Goal: Task Accomplishment & Management: Use online tool/utility

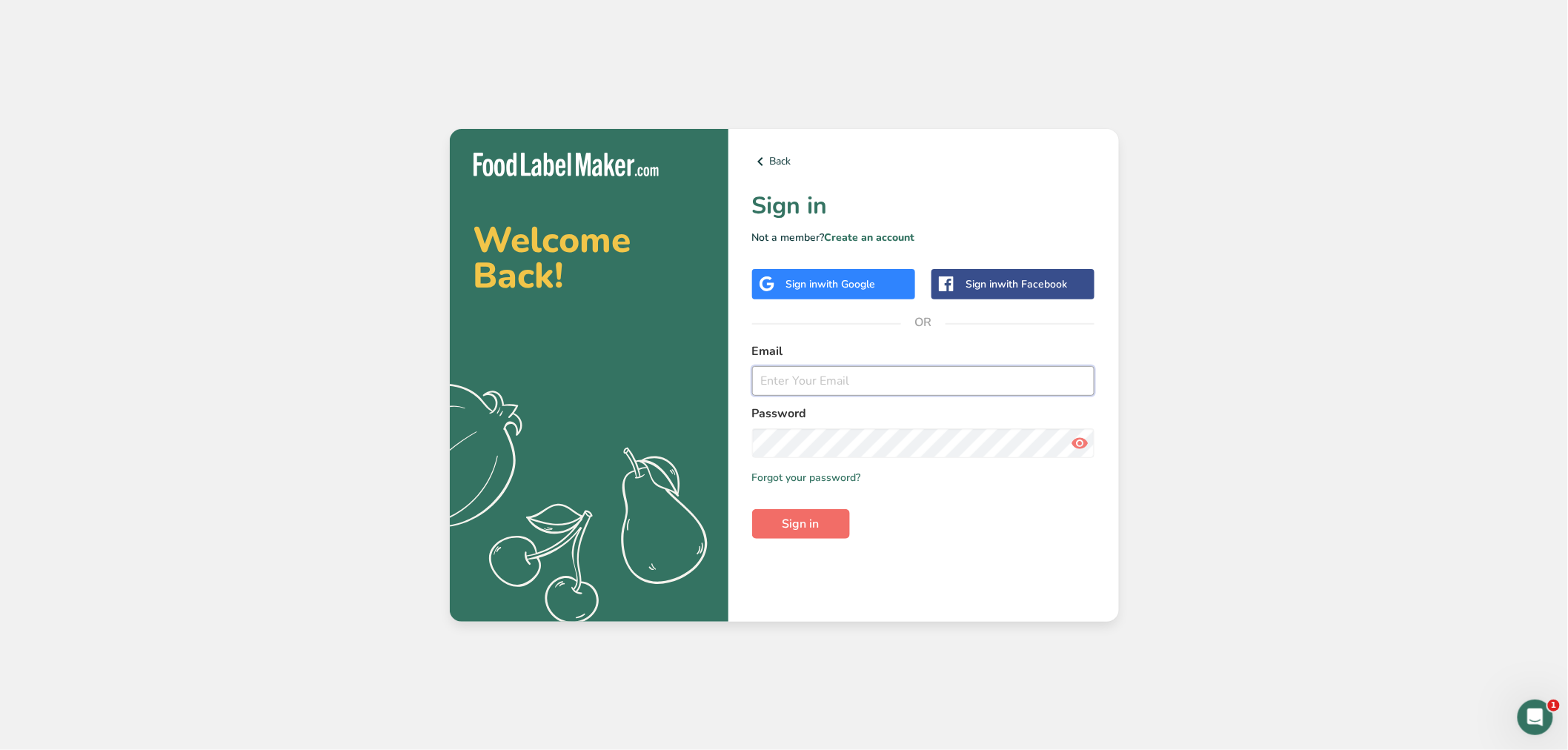
type input "[PERSON_NAME][EMAIL_ADDRESS][DOMAIN_NAME]"
drag, startPoint x: 809, startPoint y: 517, endPoint x: 781, endPoint y: 505, distance: 30.5
click at [809, 517] on span "Sign in" at bounding box center [801, 524] width 37 height 18
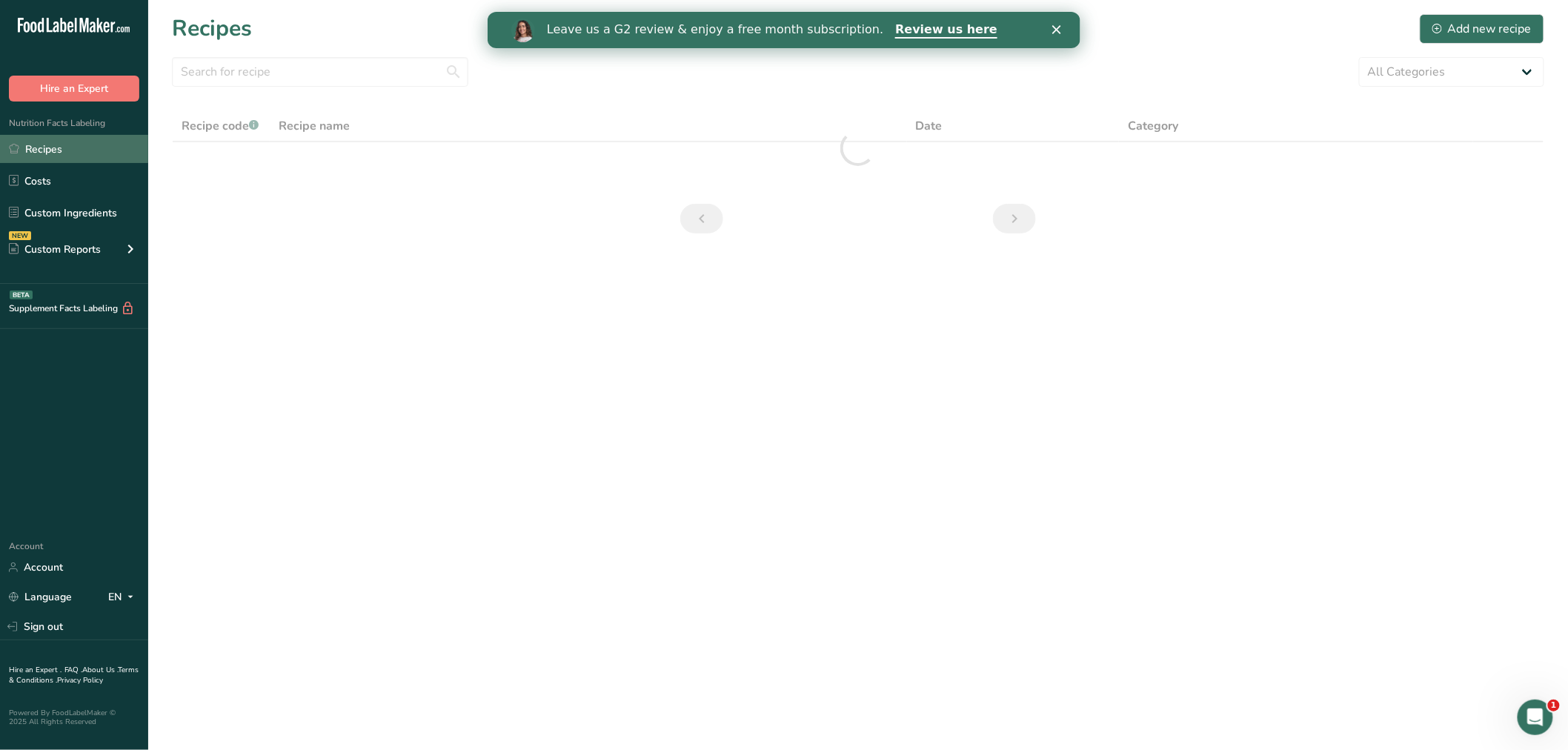
click at [25, 141] on link "Recipes" at bounding box center [74, 148] width 148 height 28
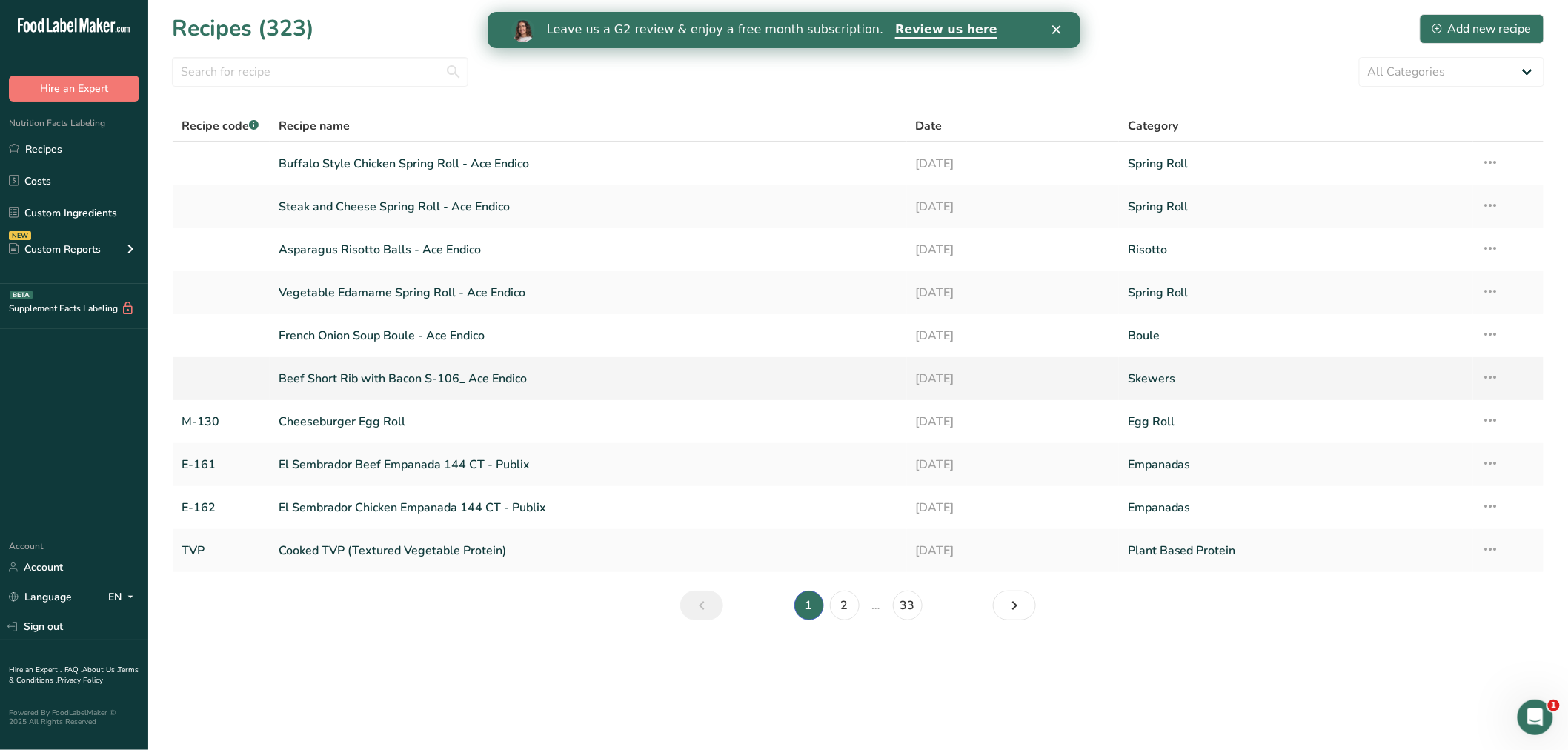
click at [337, 372] on link "Beef Short Rib with Bacon S-106_ Ace Endico" at bounding box center [588, 378] width 620 height 31
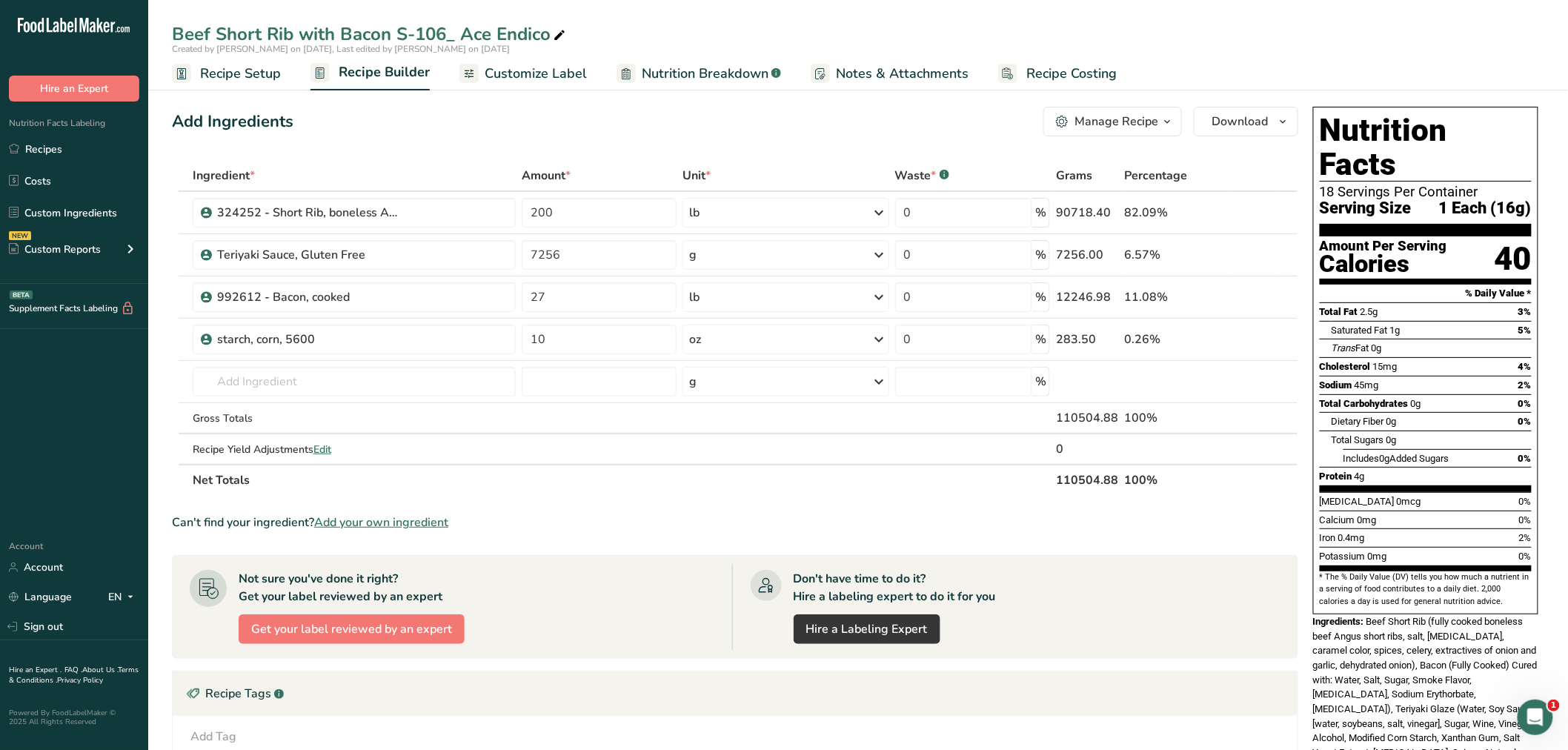
click at [210, 72] on span "Recipe Setup" at bounding box center [241, 73] width 81 height 20
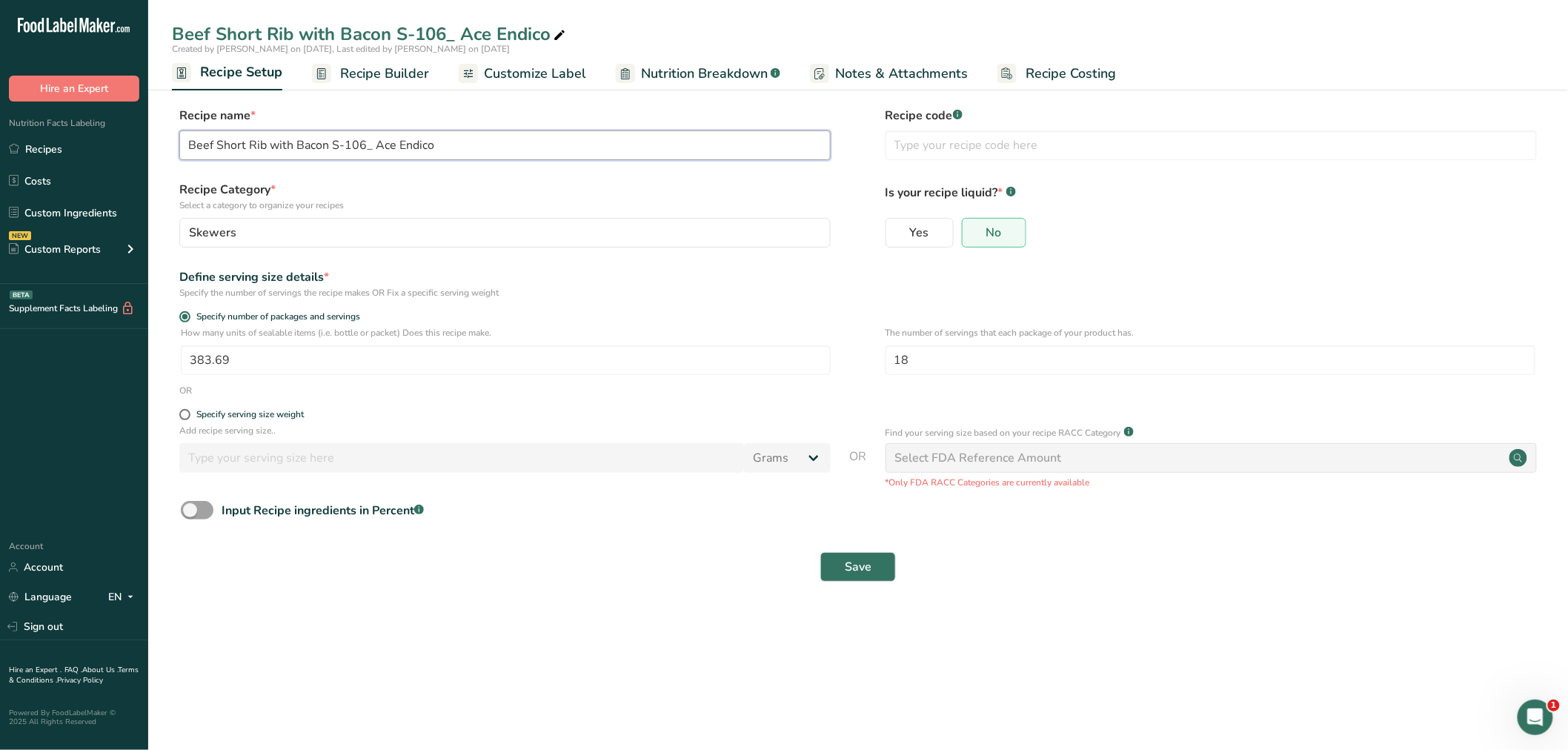
click at [365, 142] on input "Beef Short Rib with Bacon S-106_ Ace Endico" at bounding box center [505, 145] width 652 height 29
type input "Beef Short Rib with Bacon S-106B_ Ace Endico"
click at [865, 569] on span "Save" at bounding box center [858, 566] width 27 height 18
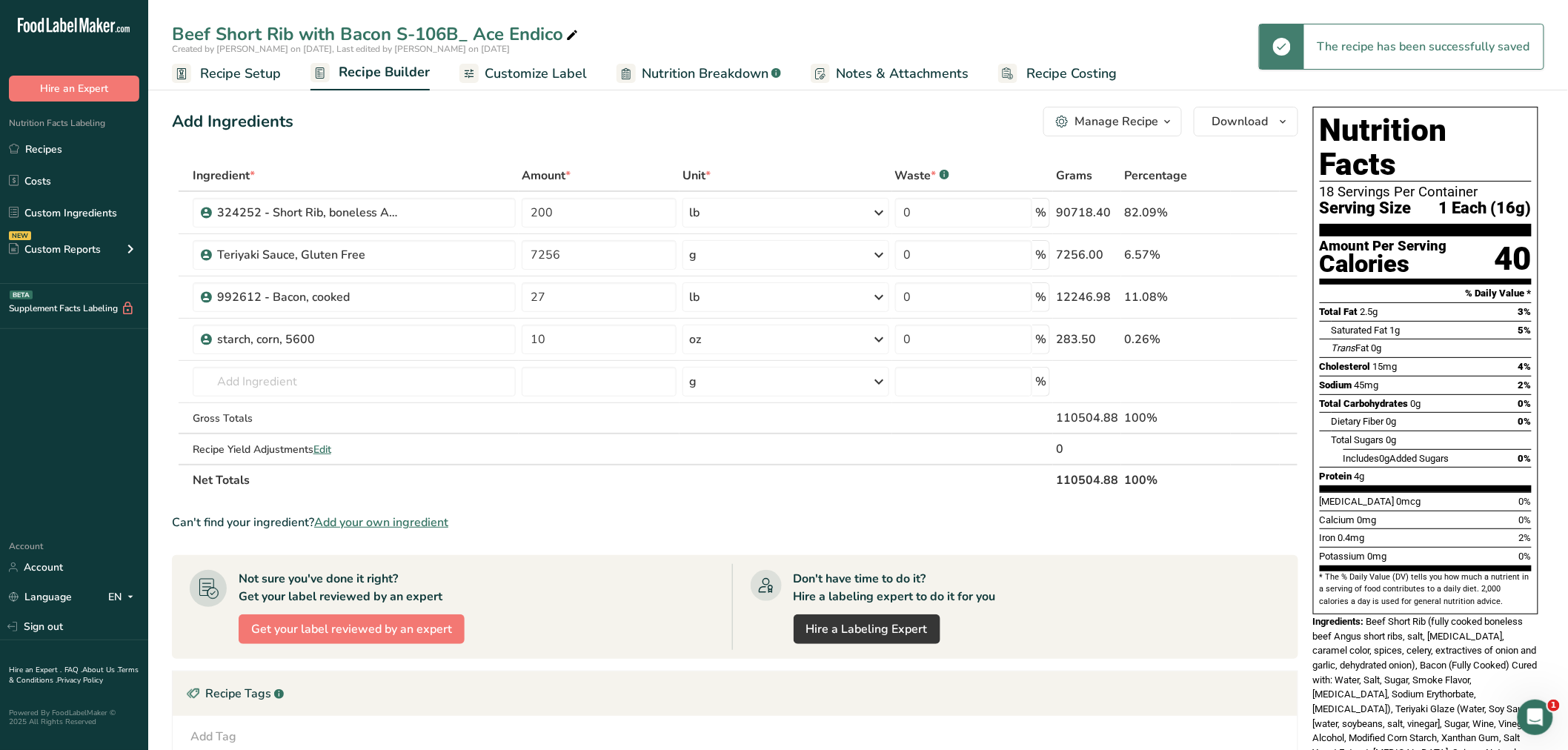
drag, startPoint x: 227, startPoint y: 67, endPoint x: 278, endPoint y: 70, distance: 51.1
click at [228, 67] on span "Recipe Setup" at bounding box center [241, 73] width 81 height 20
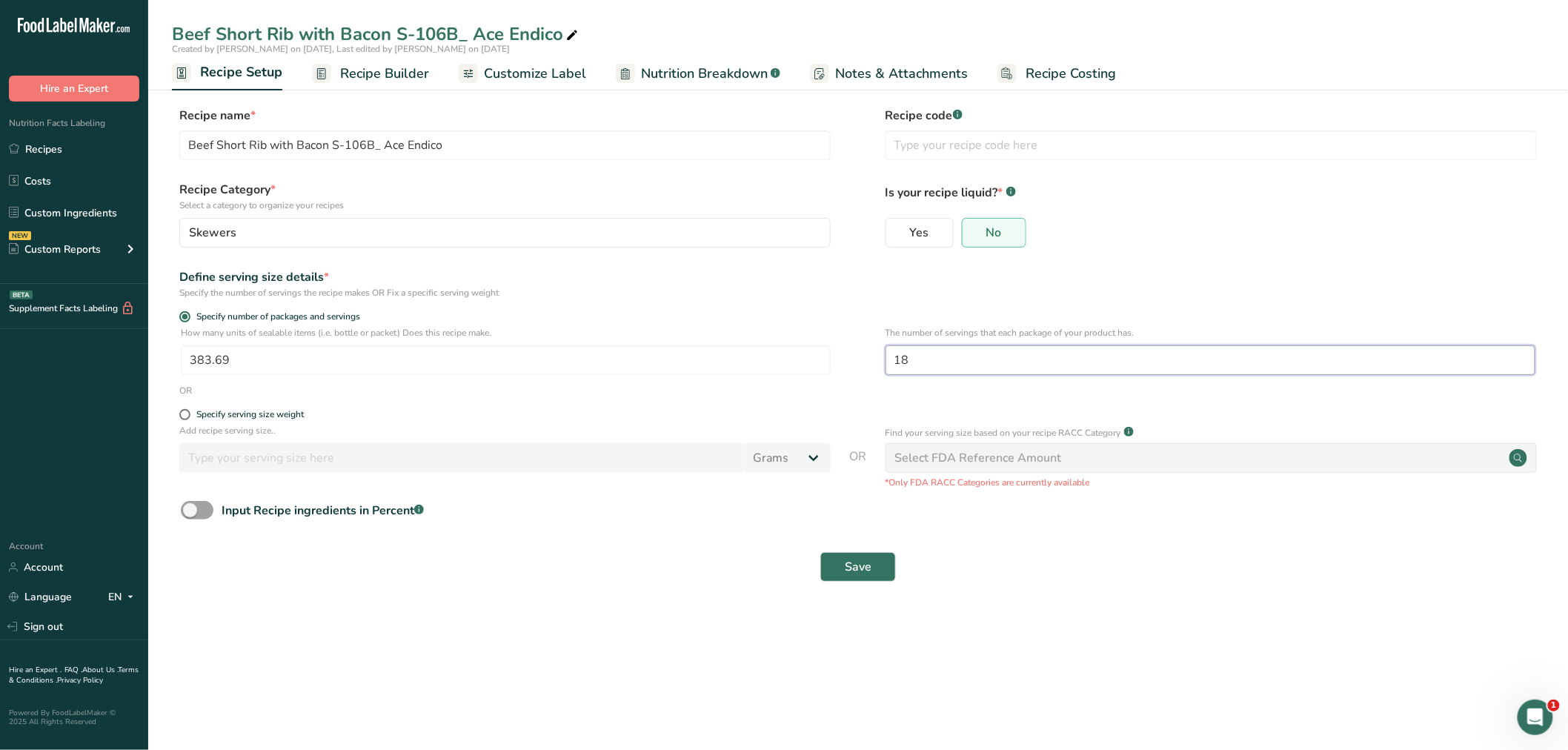
drag, startPoint x: 933, startPoint y: 359, endPoint x: 853, endPoint y: 359, distance: 80.0
click at [871, 359] on div "How many units of sealable items (i.e. bottle or packet) Does this recipe make.…" at bounding box center [858, 354] width 1372 height 58
type input "45"
click at [856, 566] on span "Save" at bounding box center [858, 566] width 27 height 18
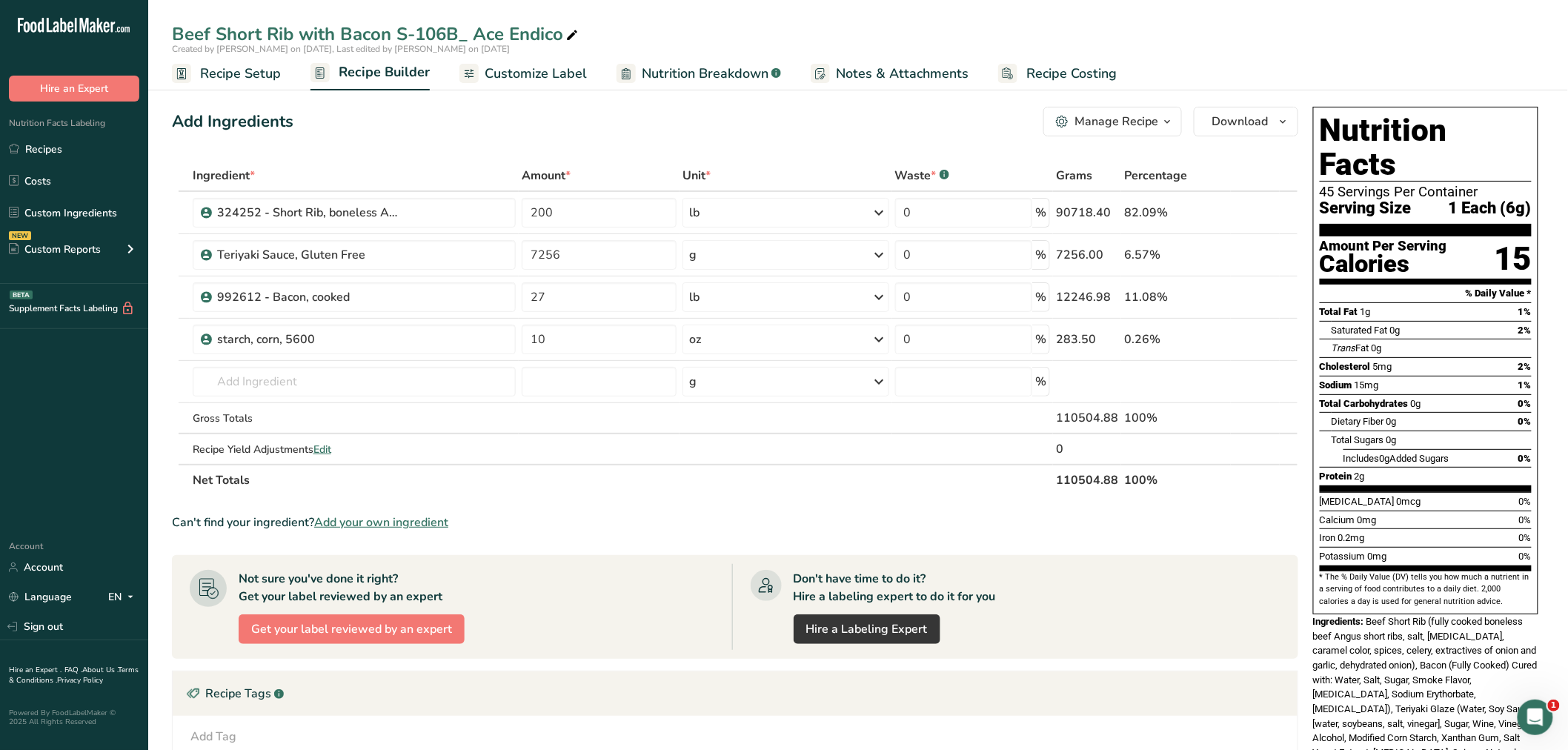
drag, startPoint x: 258, startPoint y: 70, endPoint x: 254, endPoint y: 97, distance: 27.3
click at [257, 70] on span "Recipe Setup" at bounding box center [241, 73] width 81 height 20
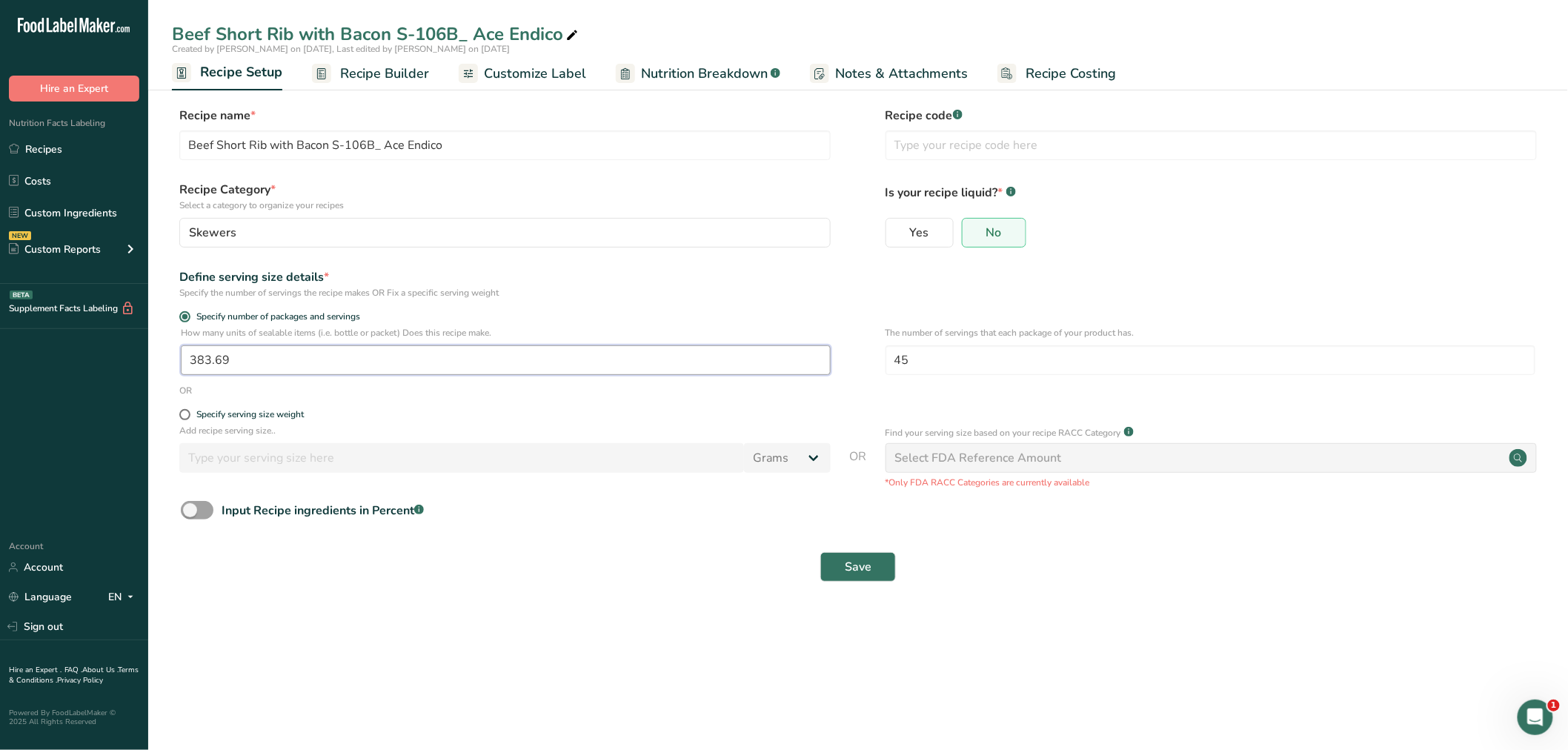
drag, startPoint x: 233, startPoint y: 363, endPoint x: 161, endPoint y: 348, distance: 73.5
click at [161, 348] on section "Recipe name * Beef Short Rib with Bacon S-106B_ Ace Endico Recipe code .a-a{fil…" at bounding box center [858, 345] width 1420 height 537
type input "153.4"
click at [841, 563] on button "Save" at bounding box center [859, 567] width 76 height 29
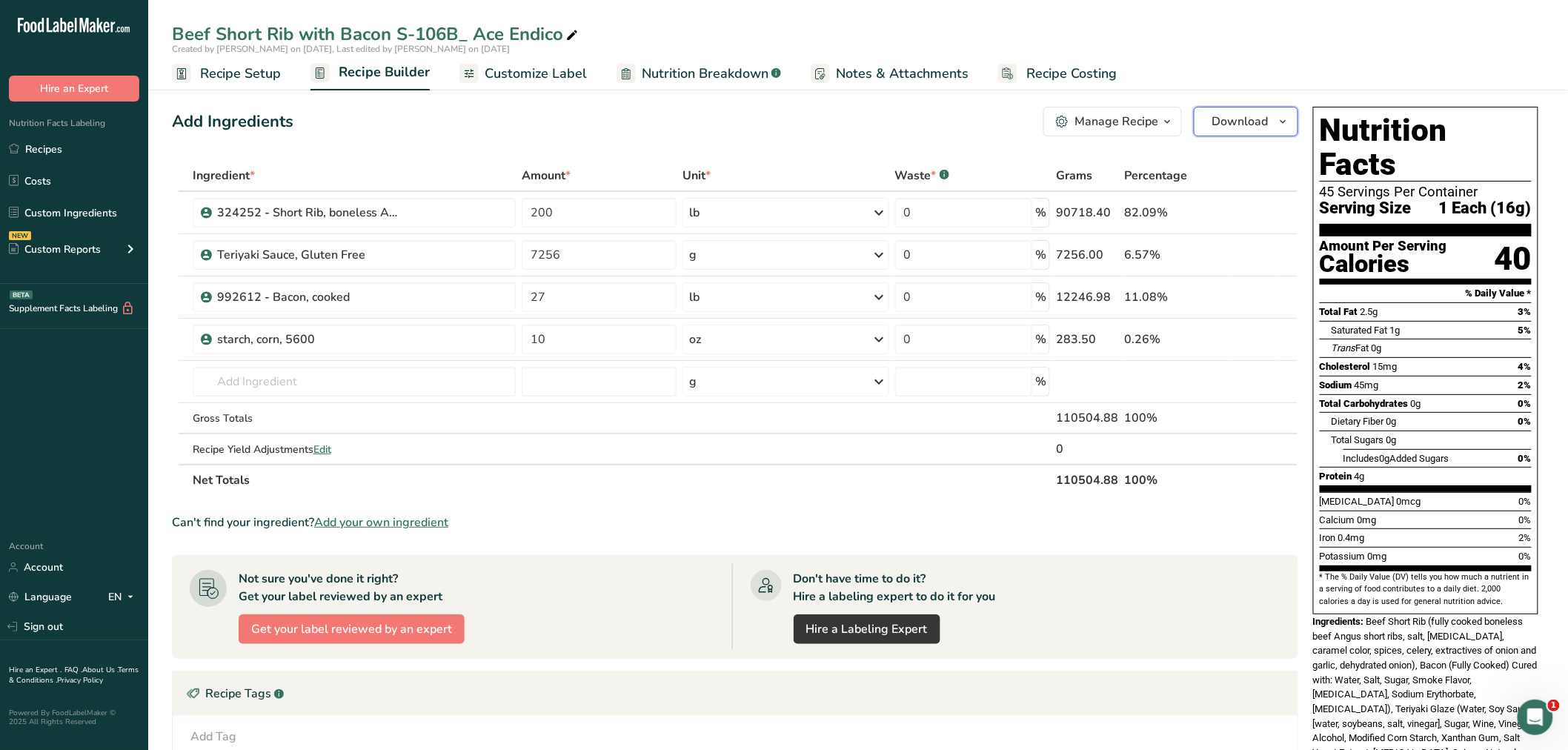
click at [1281, 121] on icon "button" at bounding box center [1284, 122] width 12 height 18
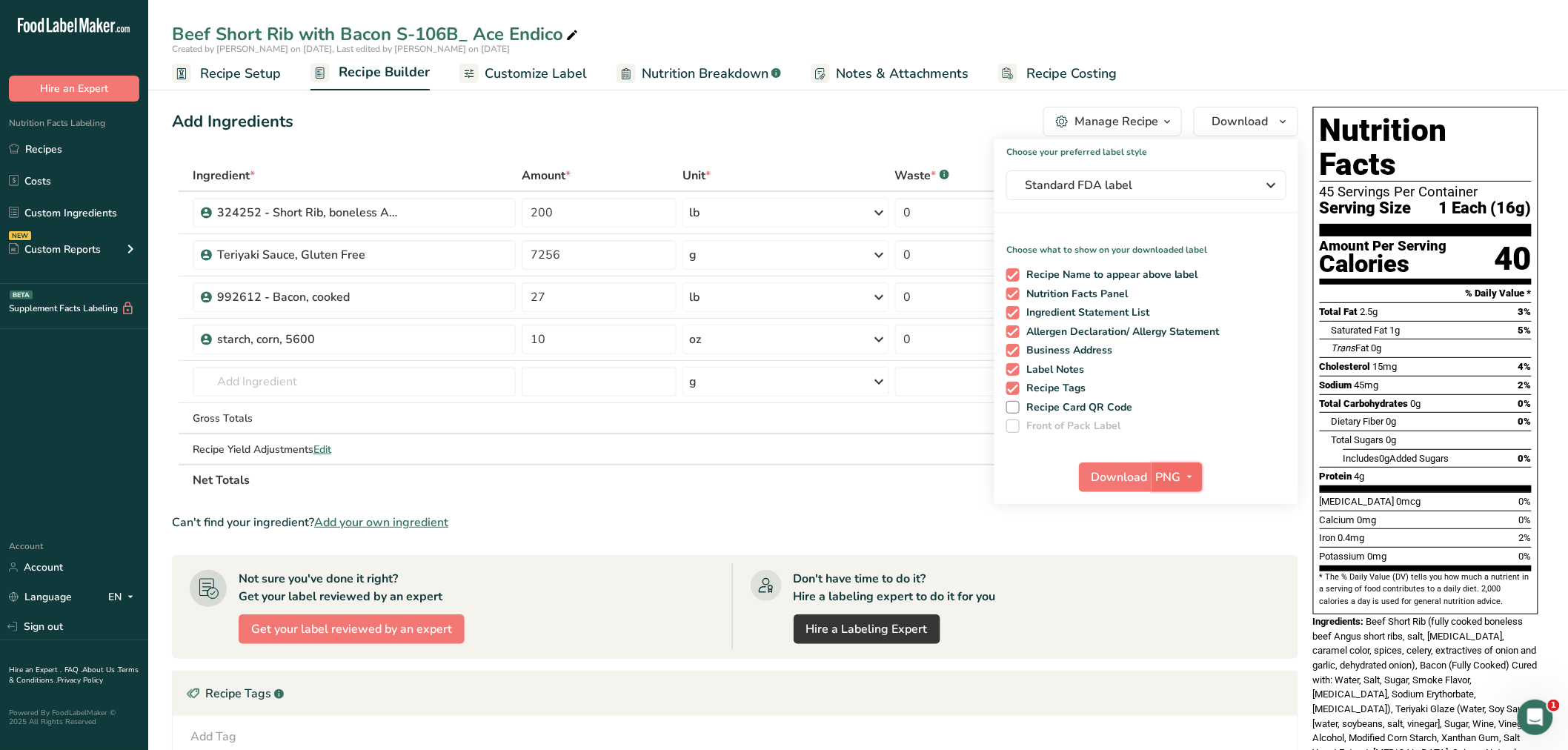
click at [1189, 469] on icon "button" at bounding box center [1190, 476] width 12 height 18
click at [1188, 525] on link "BMP" at bounding box center [1178, 532] width 47 height 24
click at [1169, 471] on span "BMP" at bounding box center [1168, 477] width 26 height 18
click at [1182, 525] on link "BMP" at bounding box center [1178, 532] width 47 height 24
click at [1182, 472] on span "button" at bounding box center [1190, 477] width 18 height 18
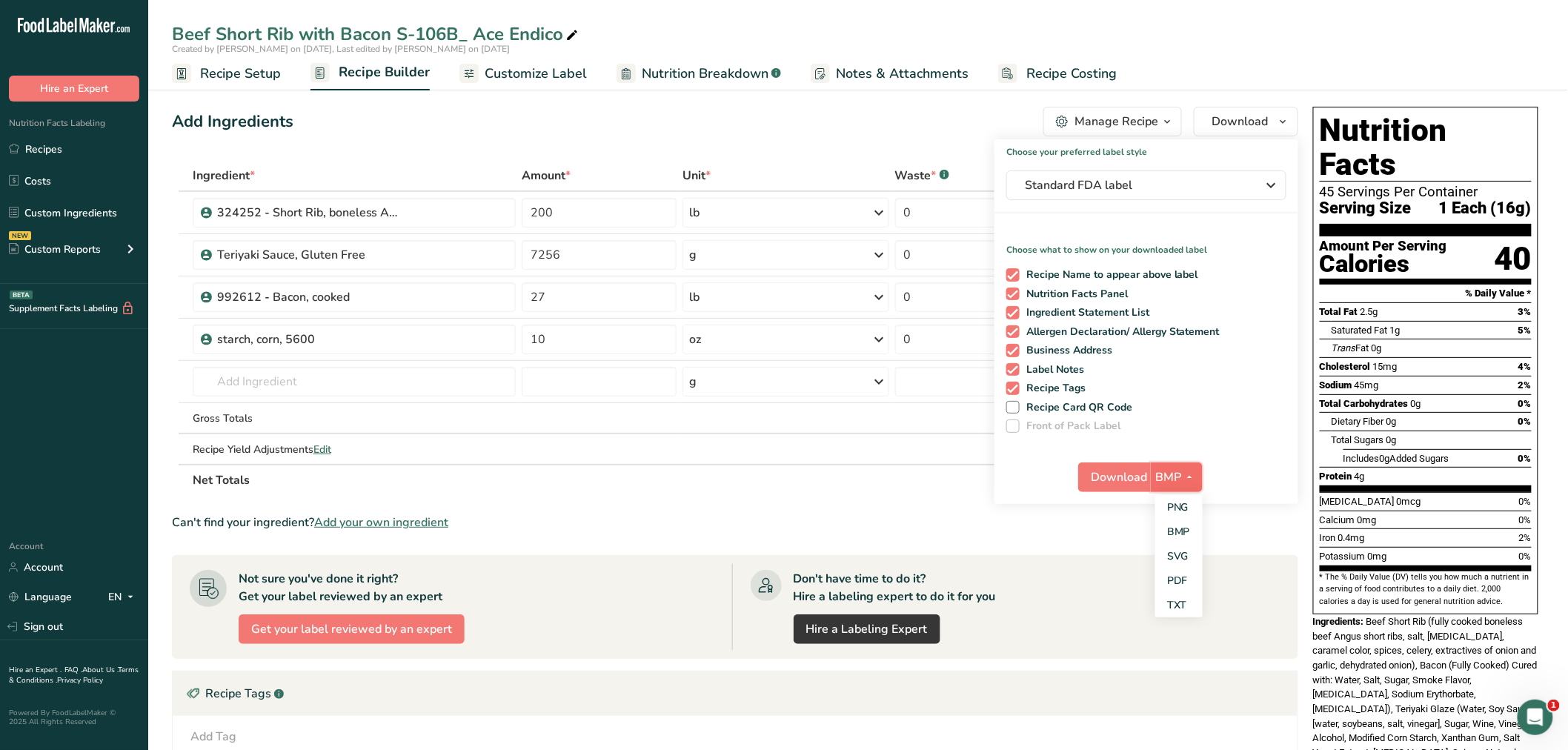
click at [1175, 468] on span "BMP" at bounding box center [1168, 477] width 26 height 18
click at [1136, 474] on span "Download" at bounding box center [1119, 477] width 56 height 18
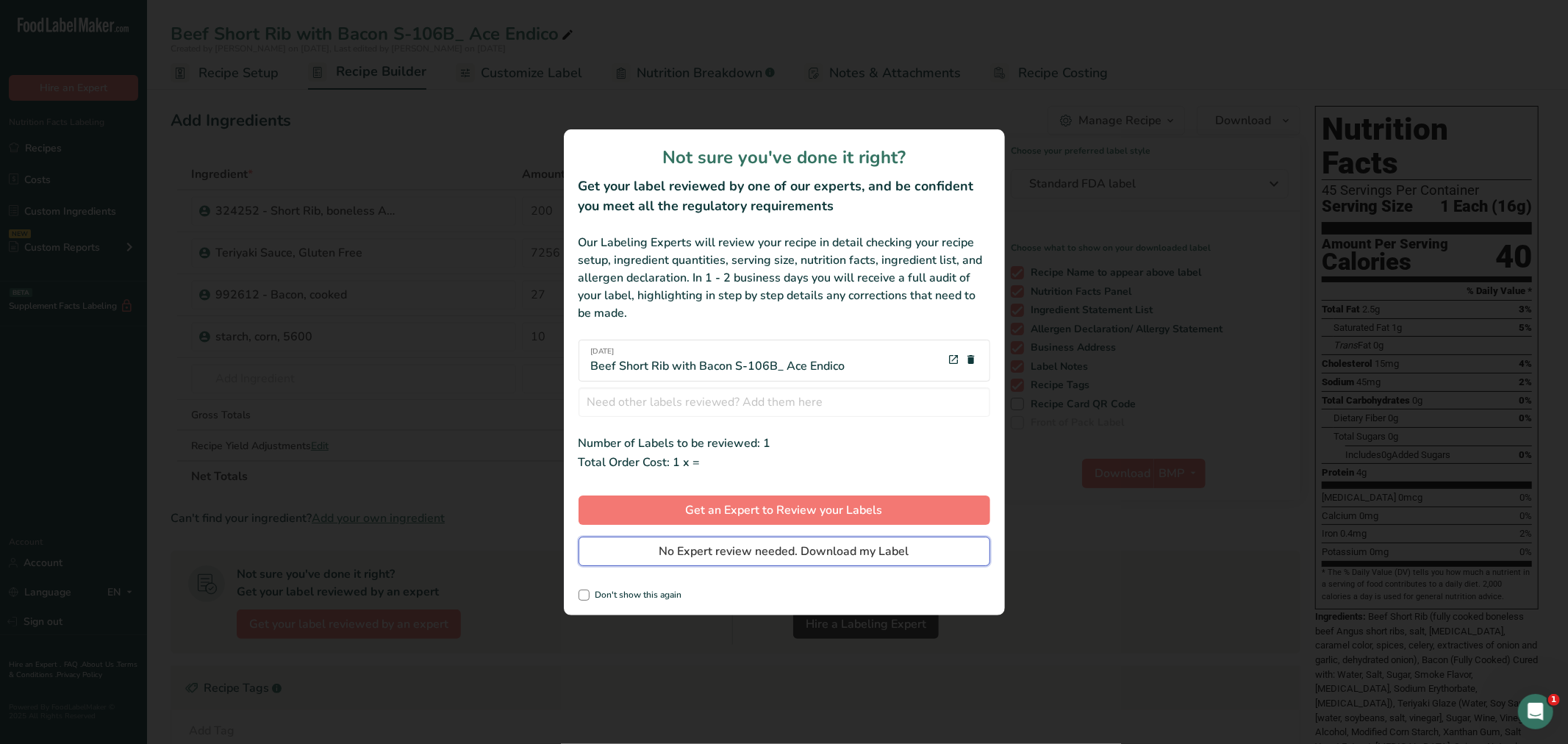
click at [930, 552] on button "No Expert review needed. Download my Label" at bounding box center [784, 552] width 411 height 29
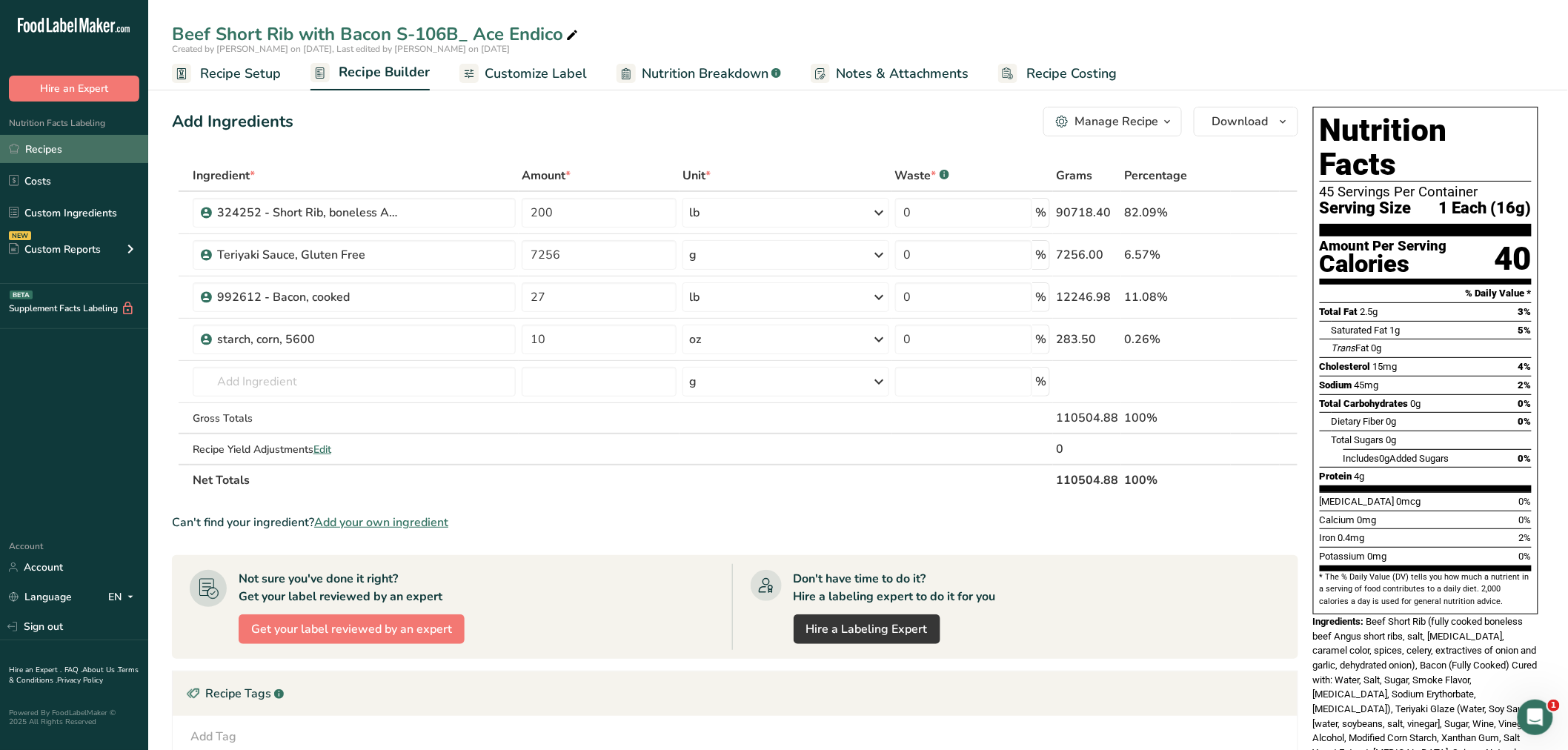
click at [47, 148] on link "Recipes" at bounding box center [74, 148] width 148 height 28
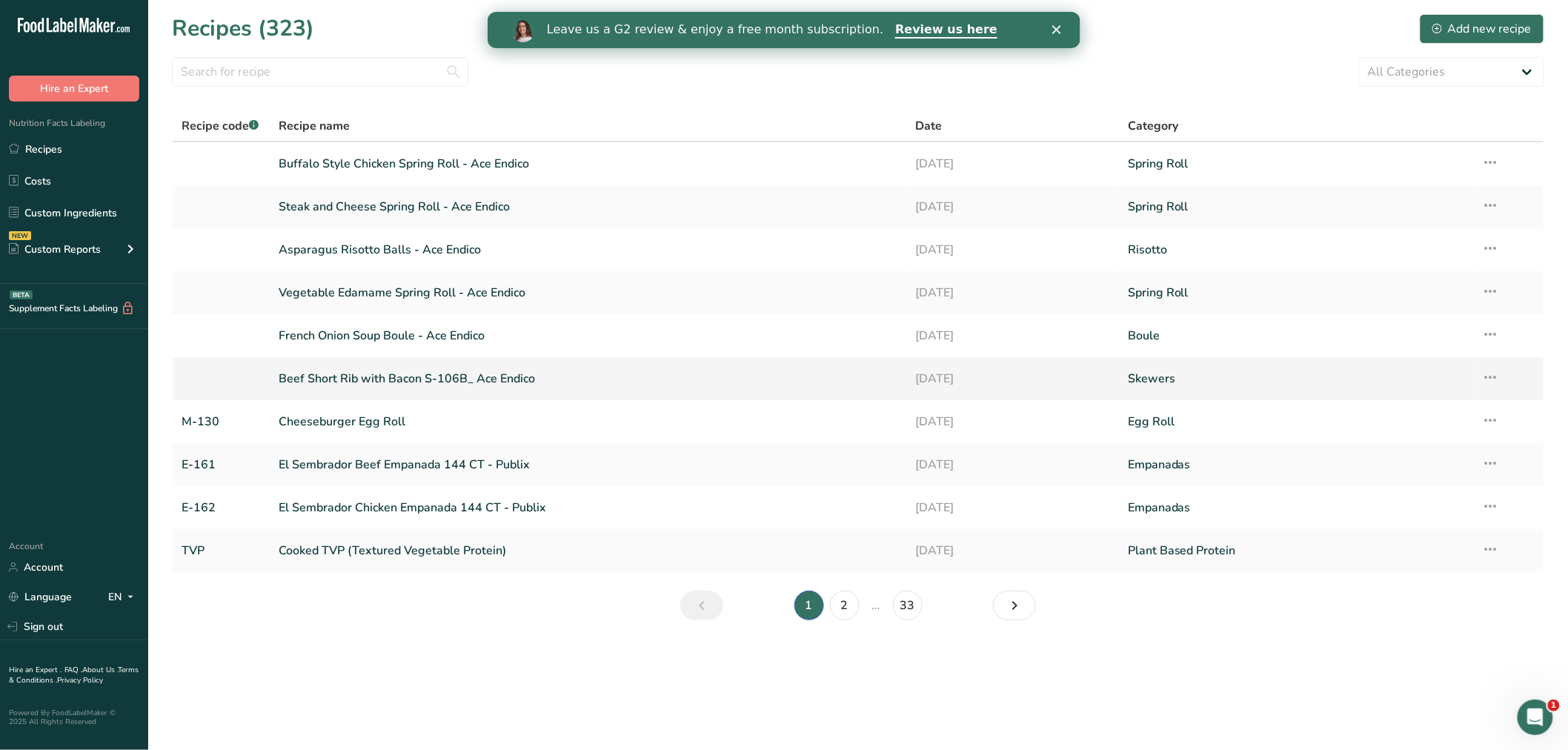
click at [339, 373] on link "Beef Short Rib with Bacon S-106B_ Ace Endico" at bounding box center [588, 378] width 620 height 31
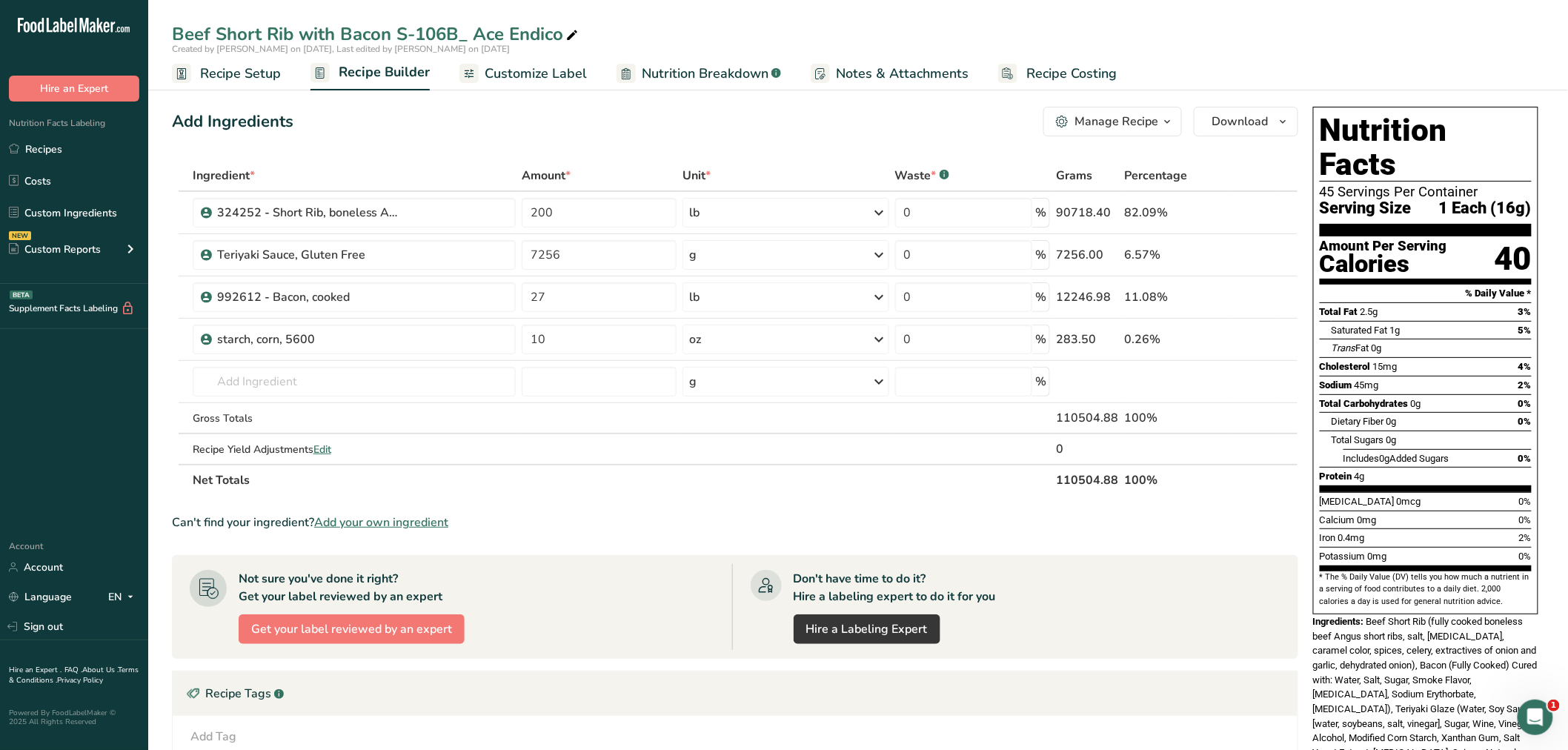
click at [231, 69] on span "Recipe Setup" at bounding box center [241, 73] width 81 height 20
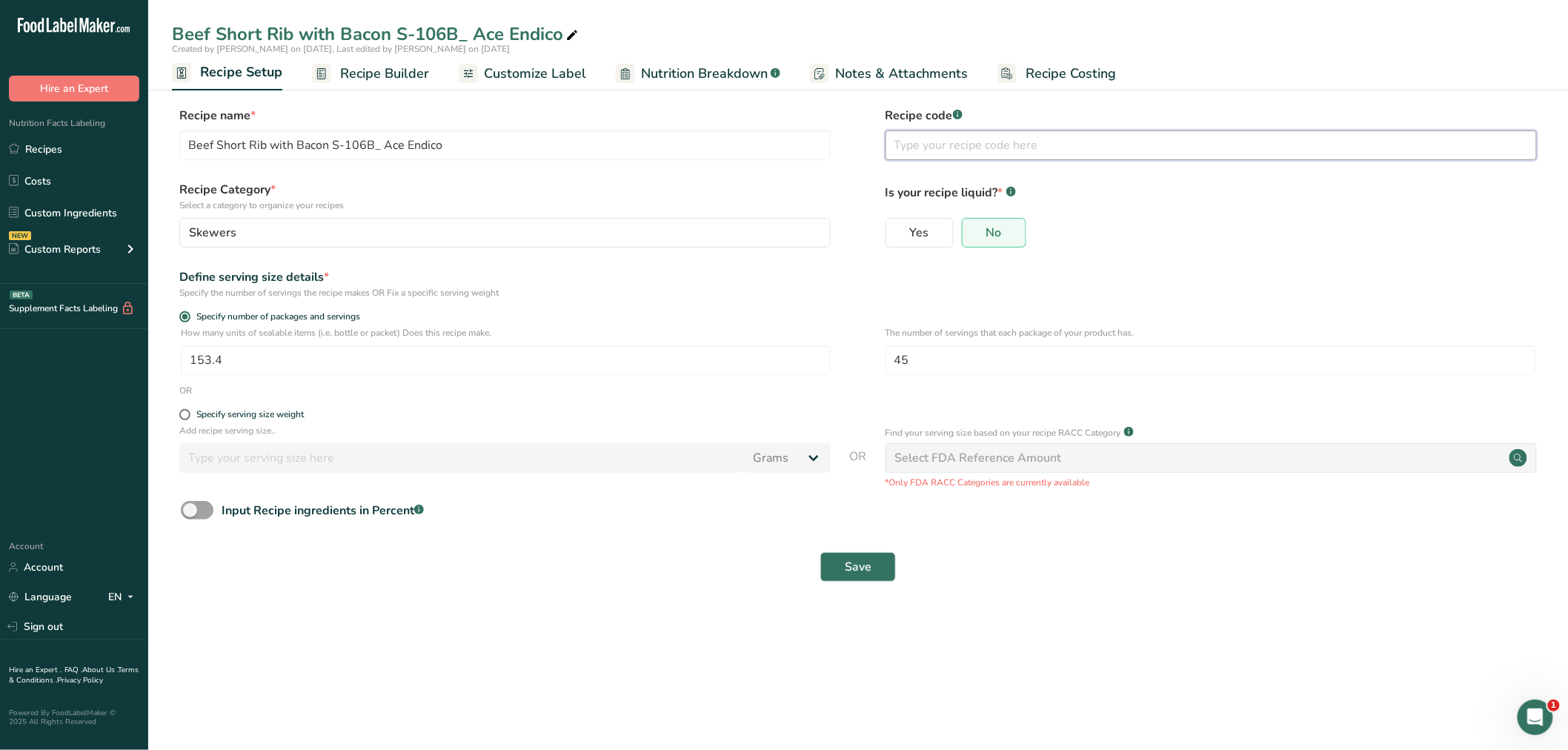
click at [952, 143] on input "text" at bounding box center [1211, 145] width 652 height 29
type input "S-106B"
drag, startPoint x: 397, startPoint y: 30, endPoint x: 457, endPoint y: 30, distance: 60.0
click at [457, 30] on div "Beef Short Rib with Bacon S-106B_ Ace Endico" at bounding box center [376, 34] width 409 height 27
drag, startPoint x: 332, startPoint y: 143, endPoint x: 379, endPoint y: 144, distance: 47.0
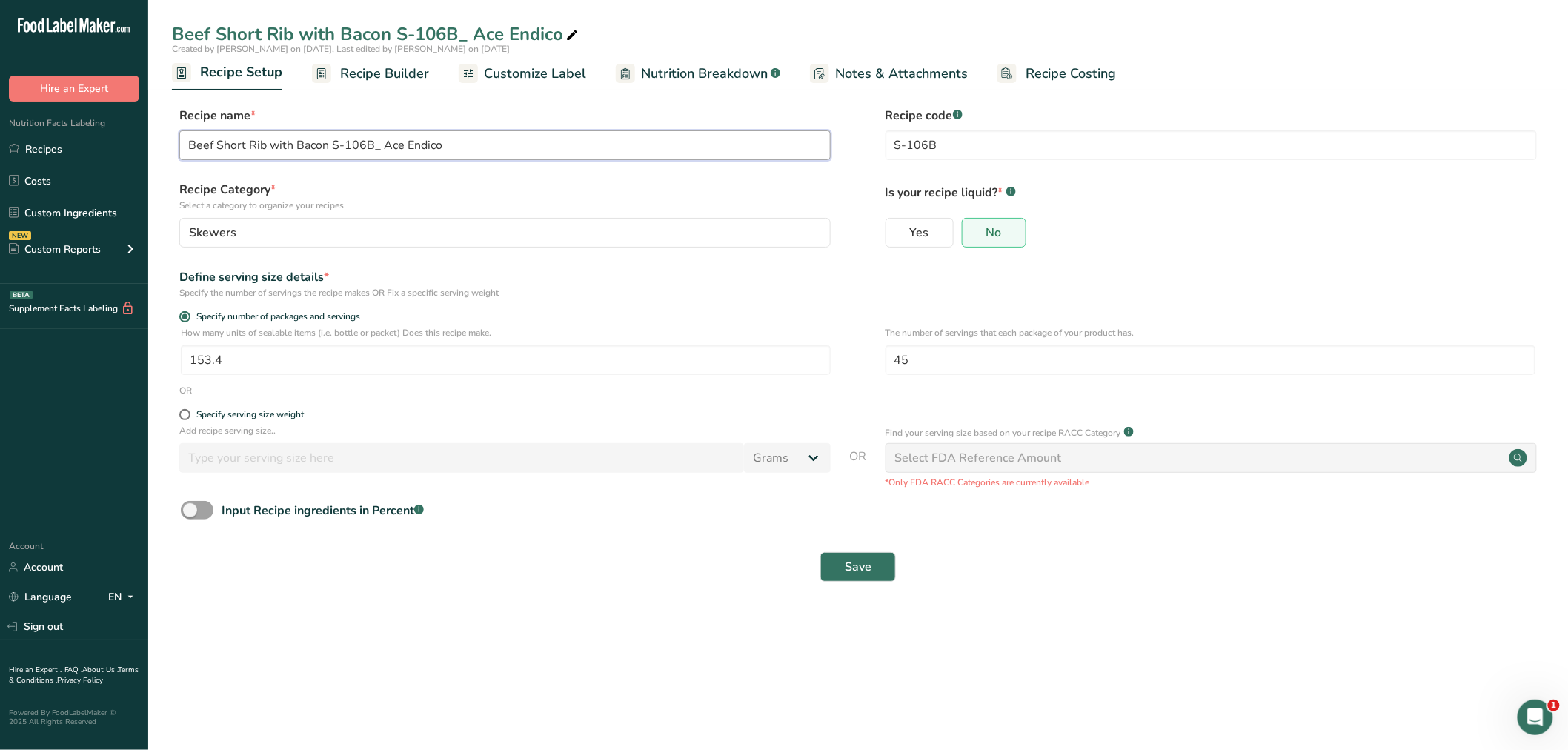
click at [379, 144] on input "Beef Short Rib with Bacon S-106B_ Ace Endico" at bounding box center [505, 145] width 652 height 29
type input "Beef Short Rib with Bacon - Ace Endico"
click at [838, 567] on button "Save" at bounding box center [859, 567] width 76 height 29
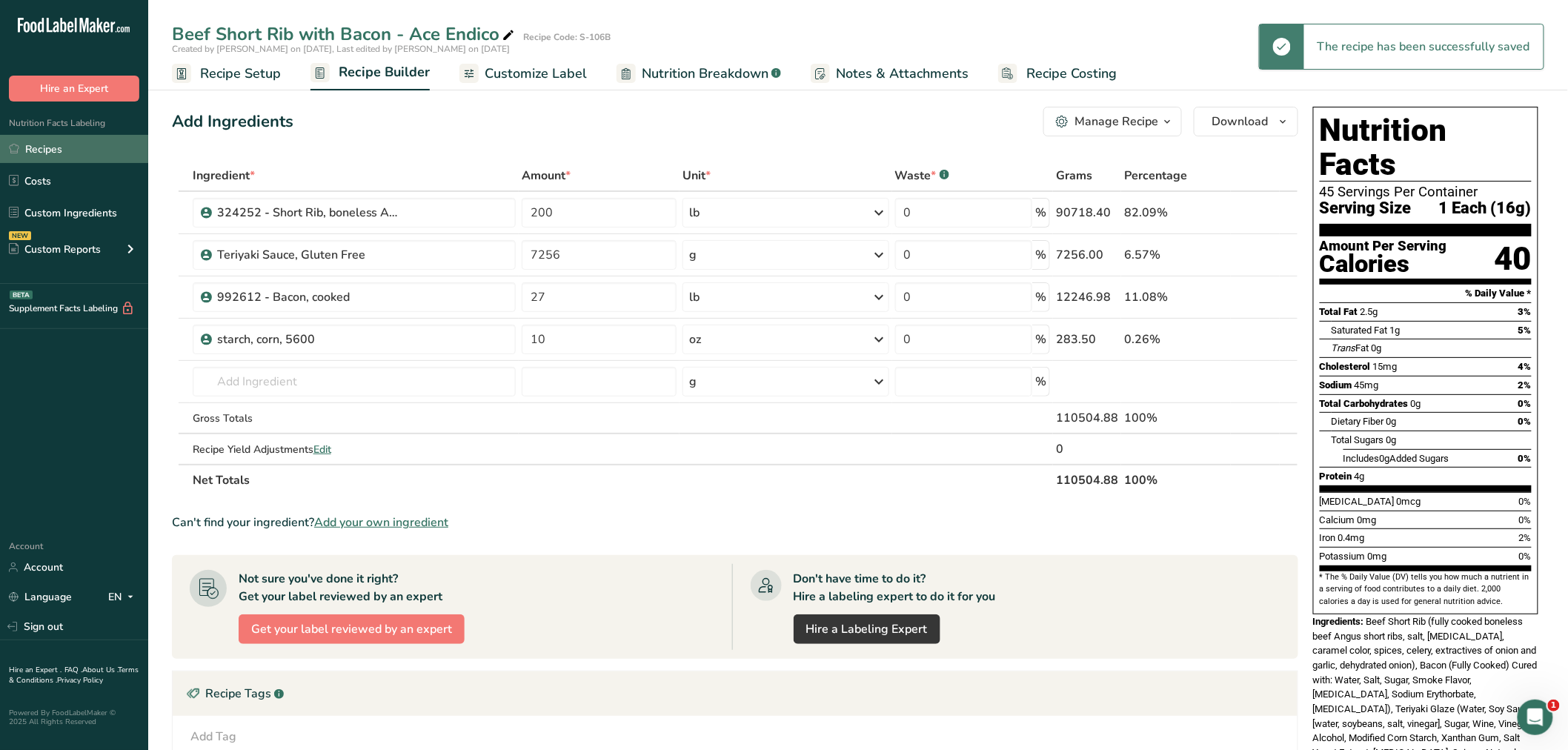
click at [34, 142] on link "Recipes" at bounding box center [74, 148] width 148 height 28
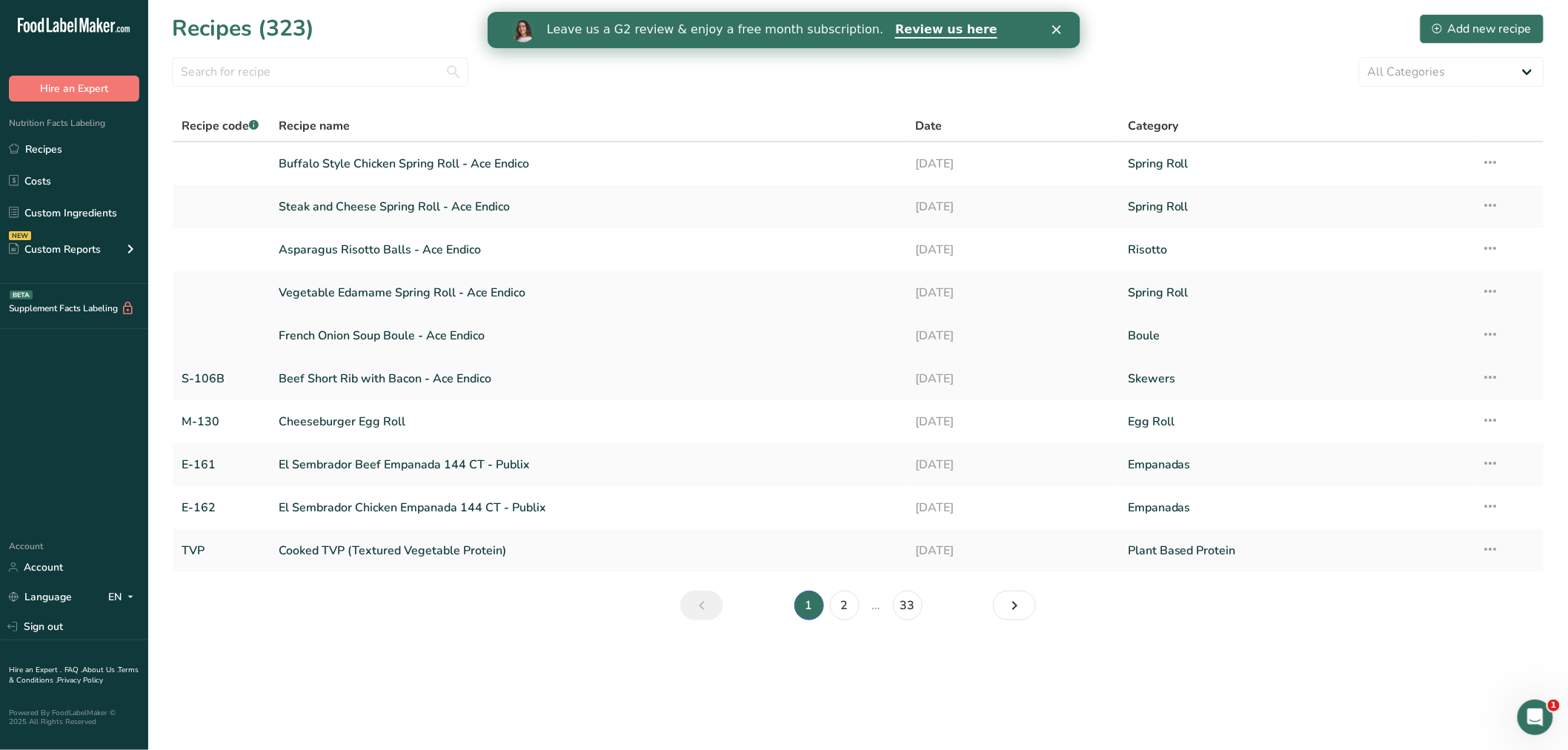
click at [376, 329] on link "French Onion Soup Boule - Ace Endico" at bounding box center [588, 335] width 620 height 31
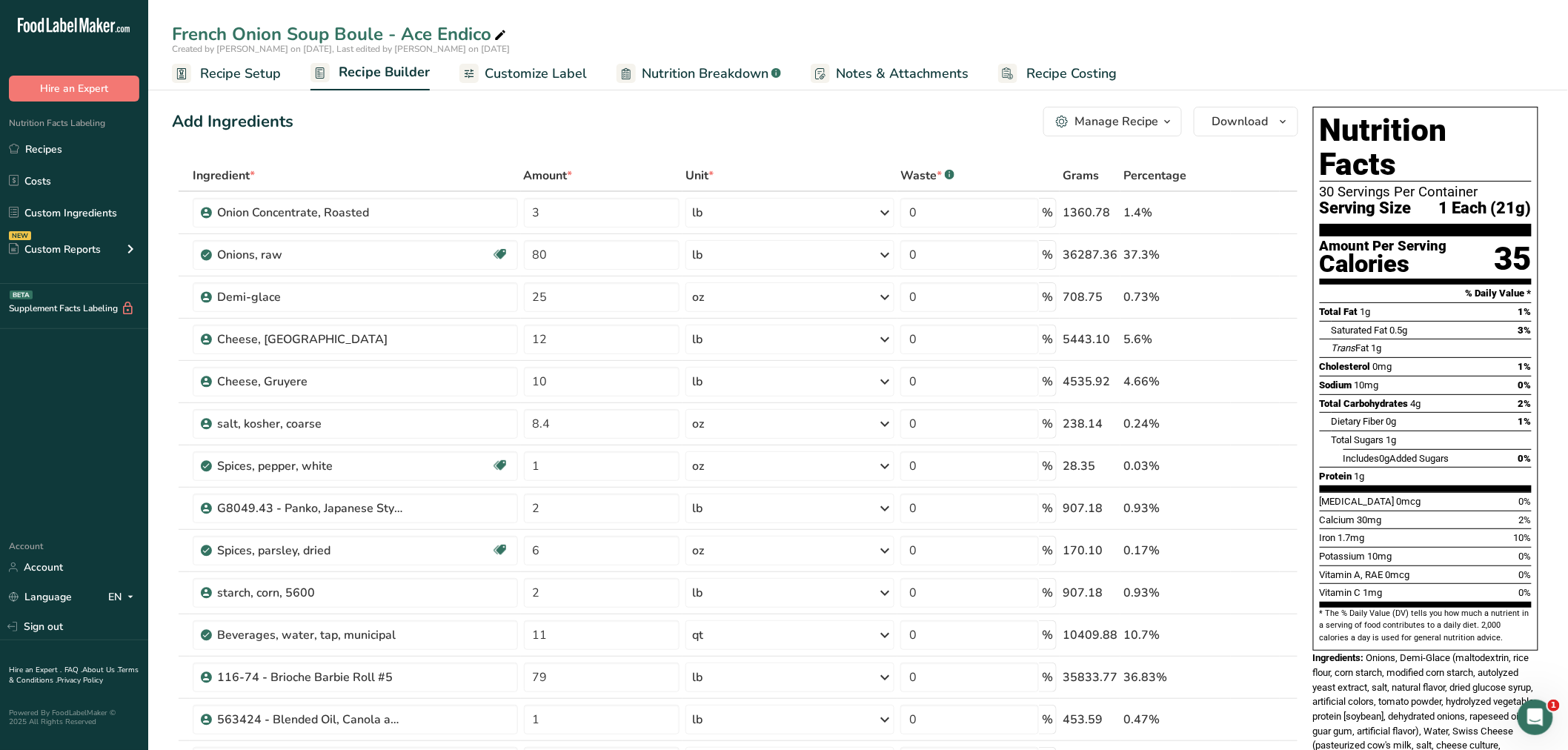
click at [256, 72] on span "Recipe Setup" at bounding box center [241, 73] width 81 height 20
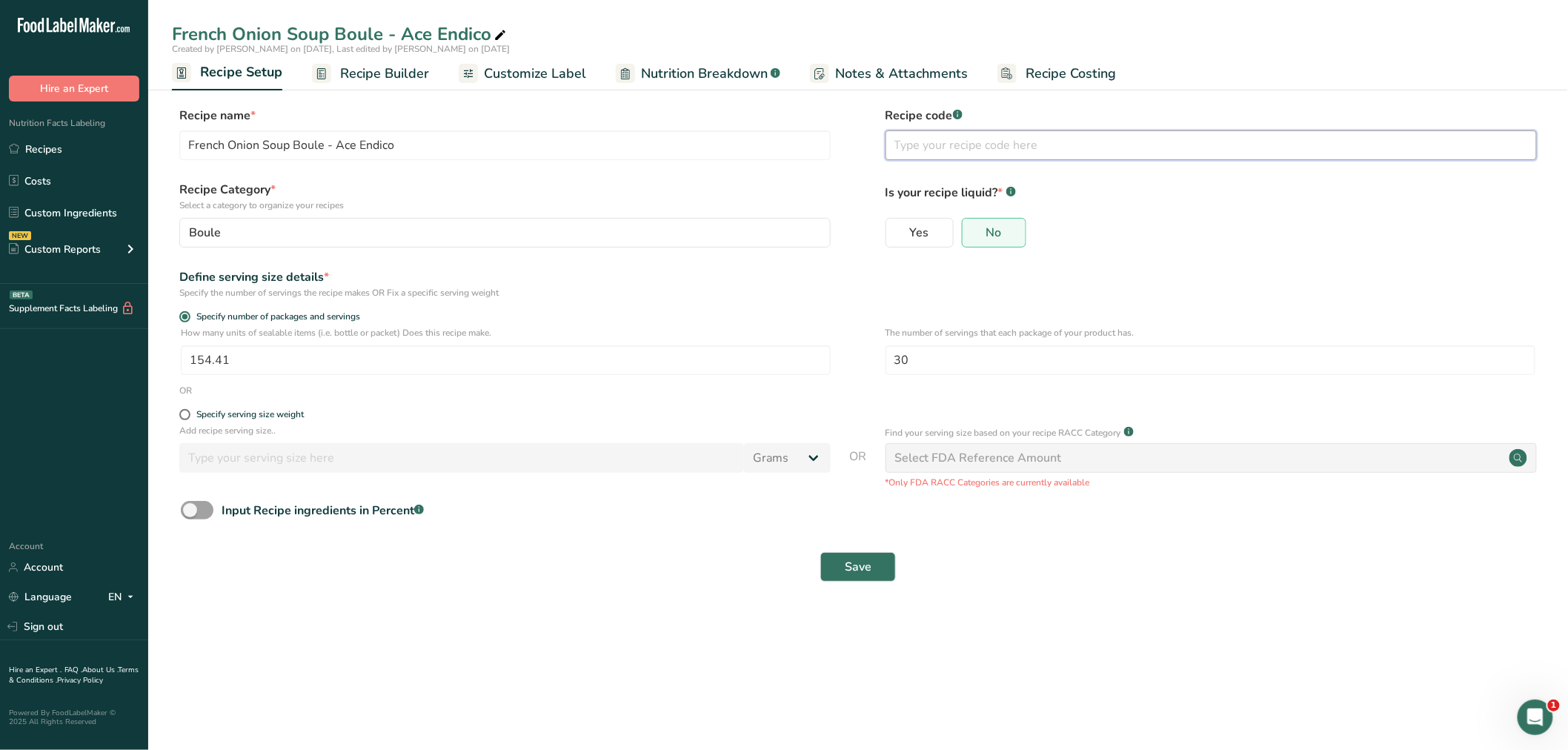
click at [929, 147] on input "text" at bounding box center [1211, 145] width 652 height 29
click at [966, 146] on input "text" at bounding box center [1211, 145] width 652 height 29
type input "B-101B"
click at [847, 566] on span "Save" at bounding box center [858, 566] width 27 height 18
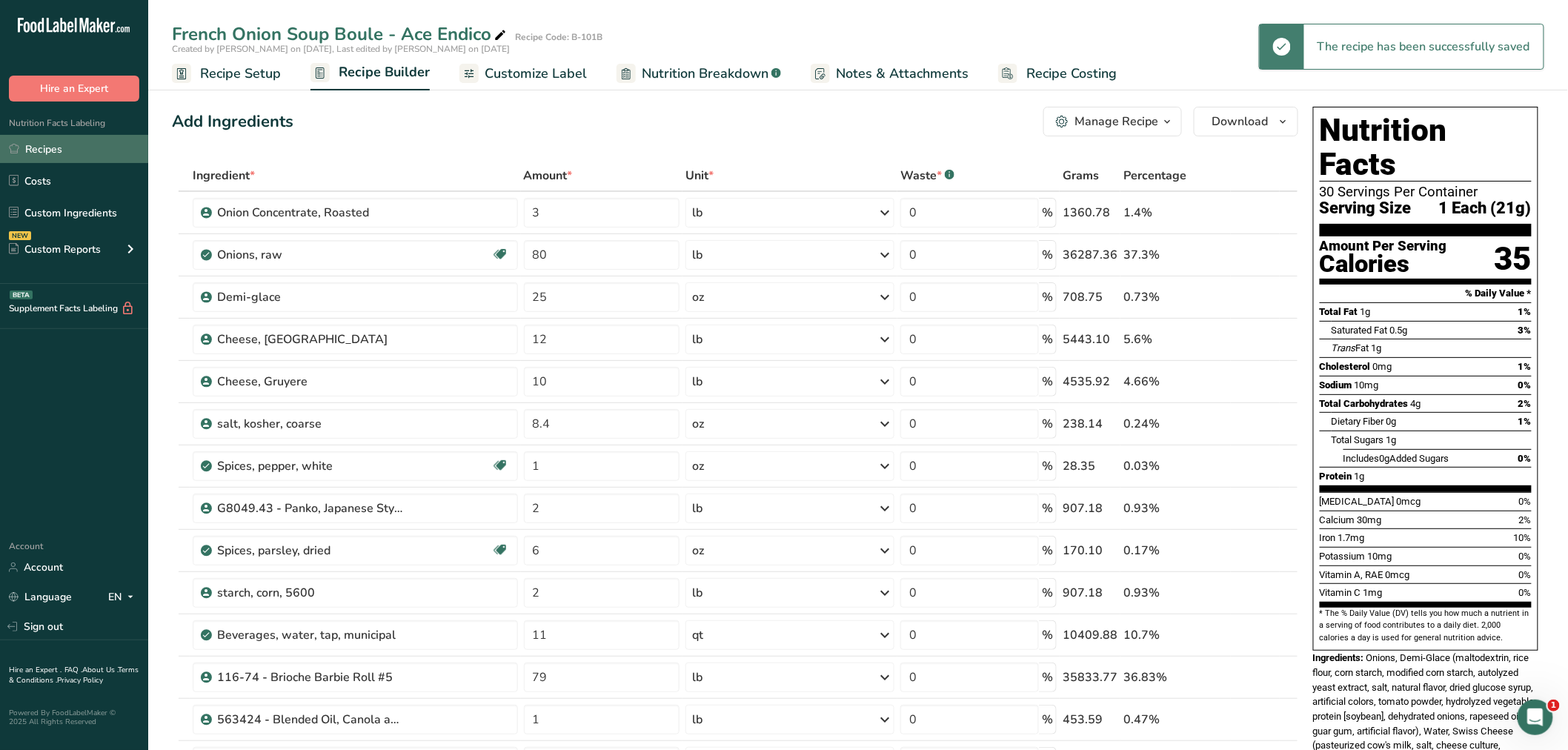
click at [46, 145] on link "Recipes" at bounding box center [74, 148] width 148 height 28
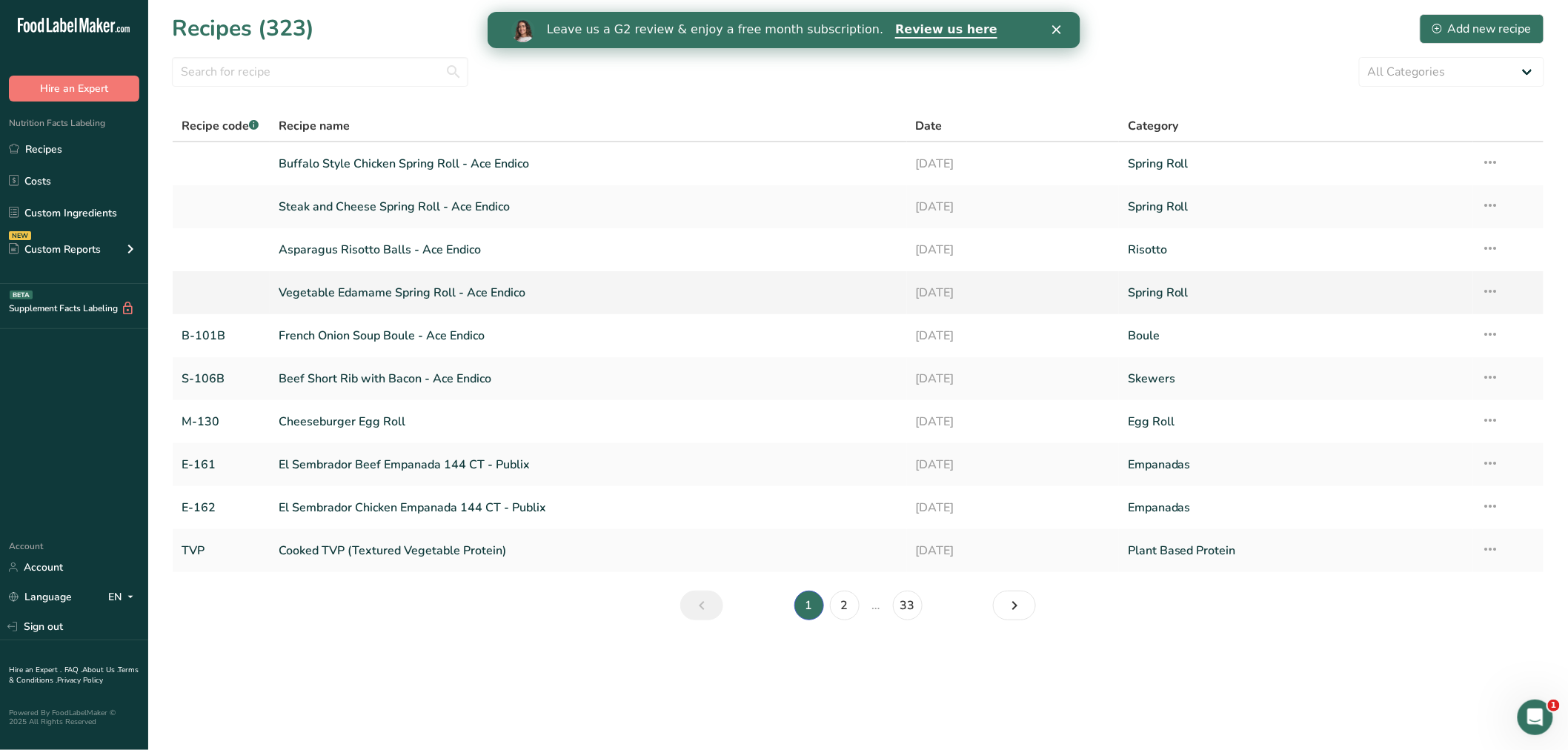
click at [326, 287] on link "Vegetable Edamame Spring Roll - Ace Endico" at bounding box center [588, 293] width 620 height 31
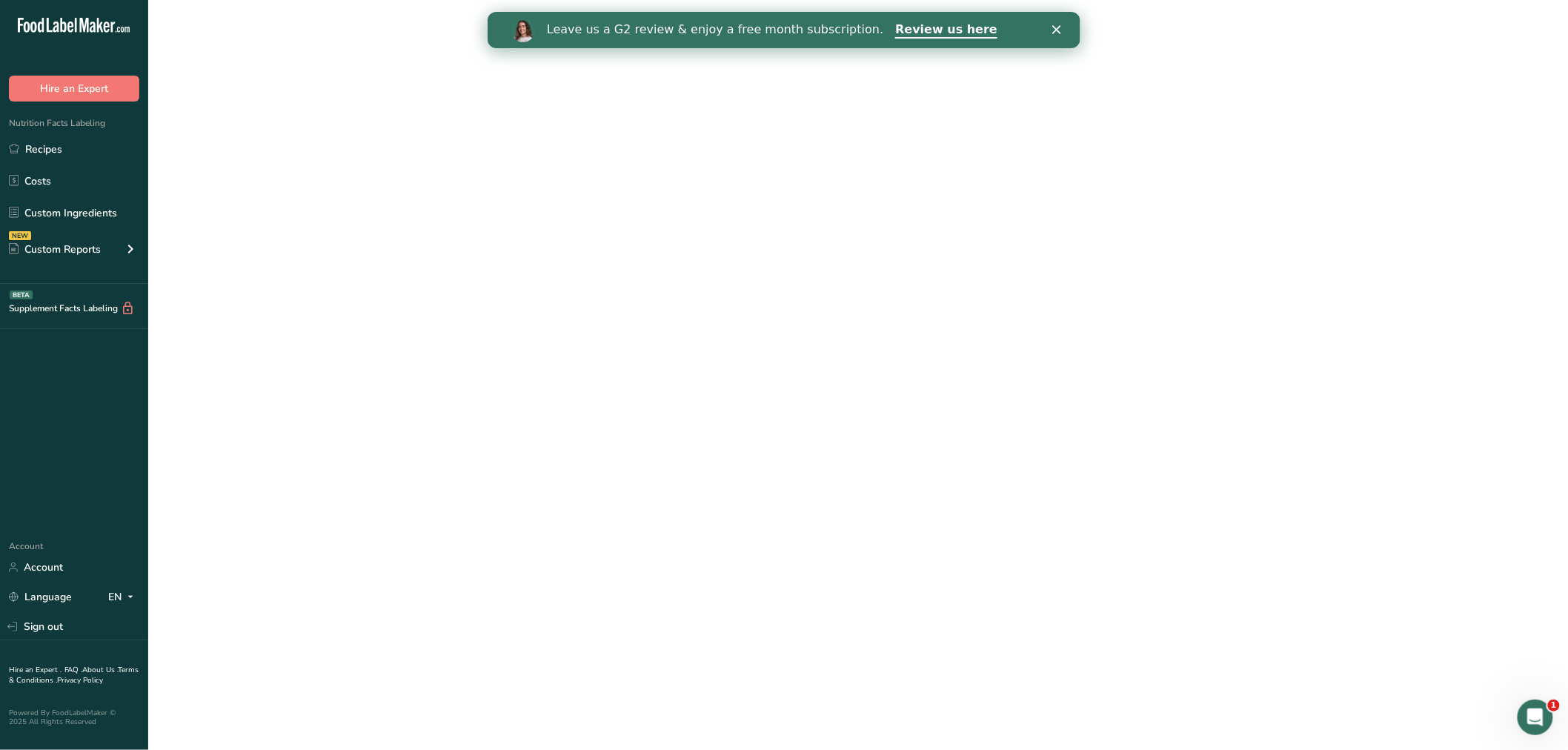
click at [326, 287] on link "Vegetable Edamame Spring Roll - Ace Endico" at bounding box center [588, 293] width 620 height 31
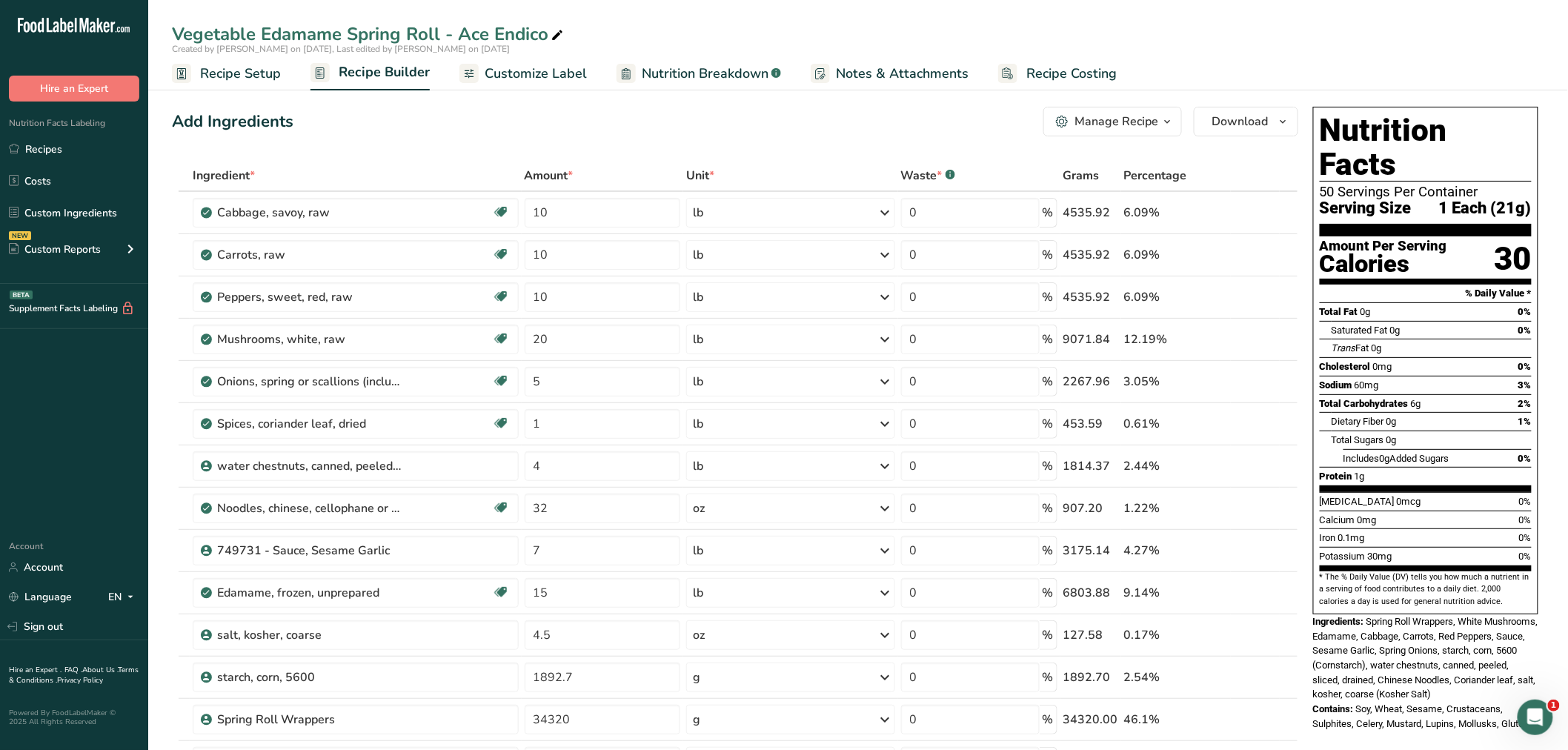
click at [210, 64] on span "Recipe Setup" at bounding box center [241, 73] width 81 height 20
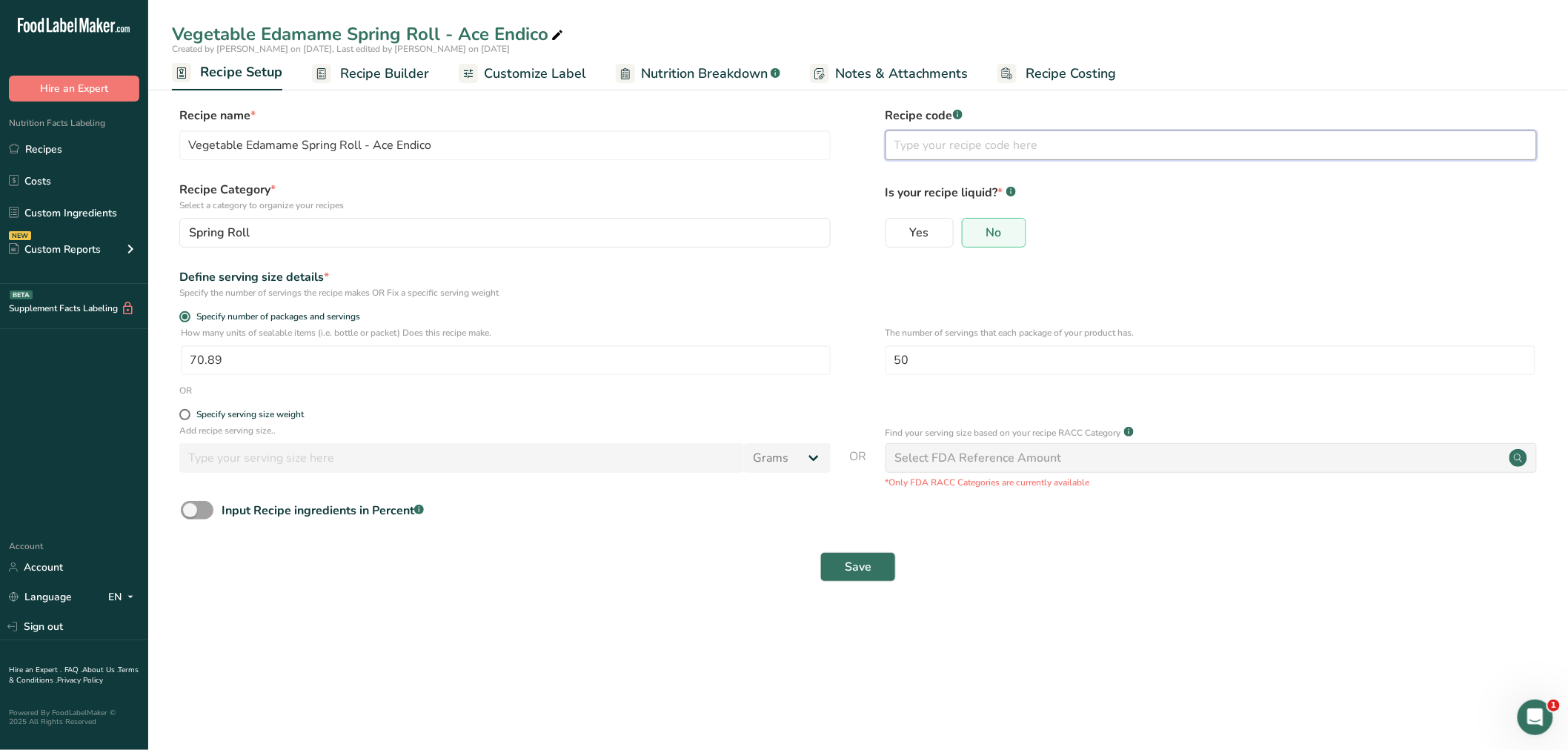
click at [940, 145] on input "text" at bounding box center [1211, 145] width 652 height 29
type input "M-111B"
click at [873, 566] on button "Save" at bounding box center [859, 567] width 76 height 29
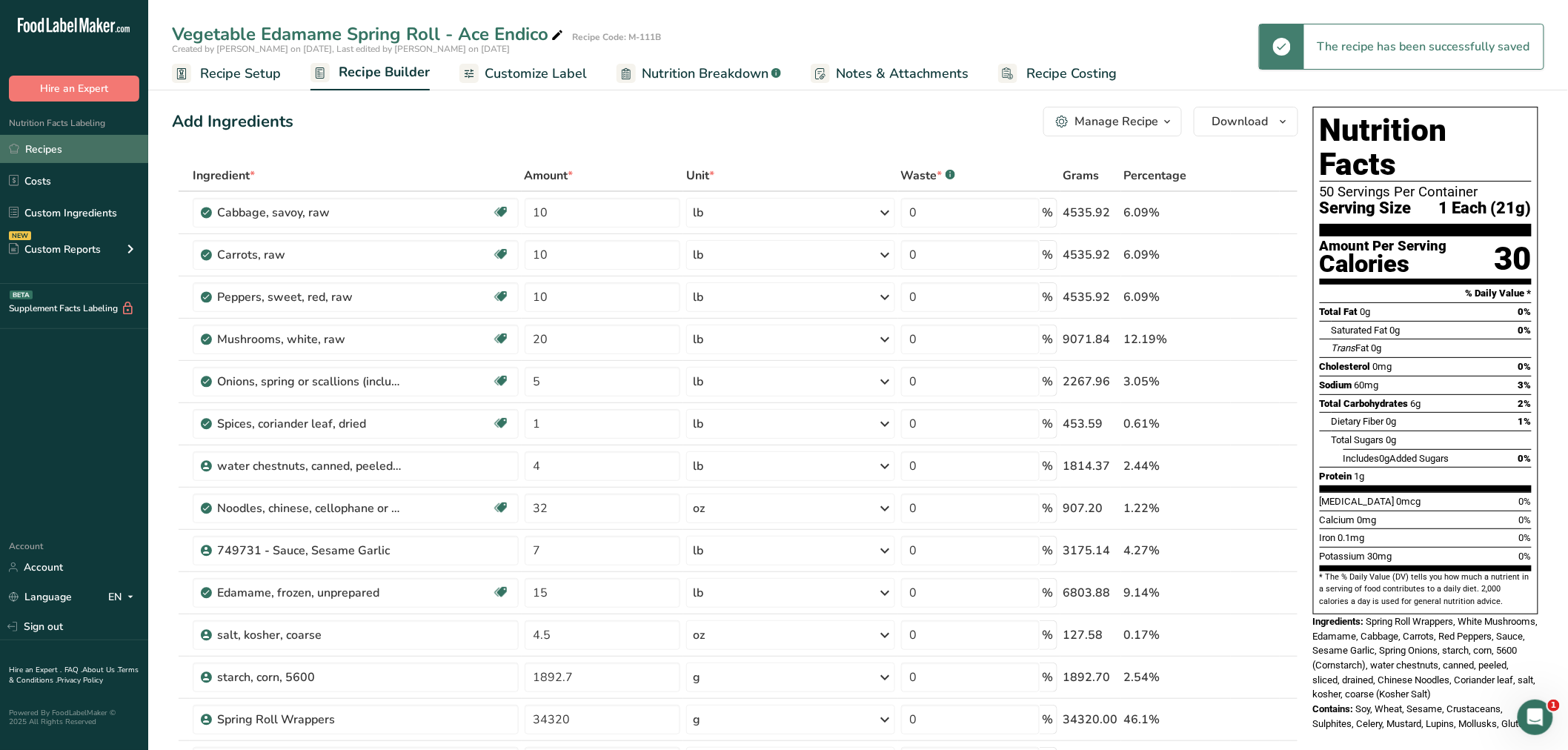
click at [55, 145] on link "Recipes" at bounding box center [74, 148] width 148 height 28
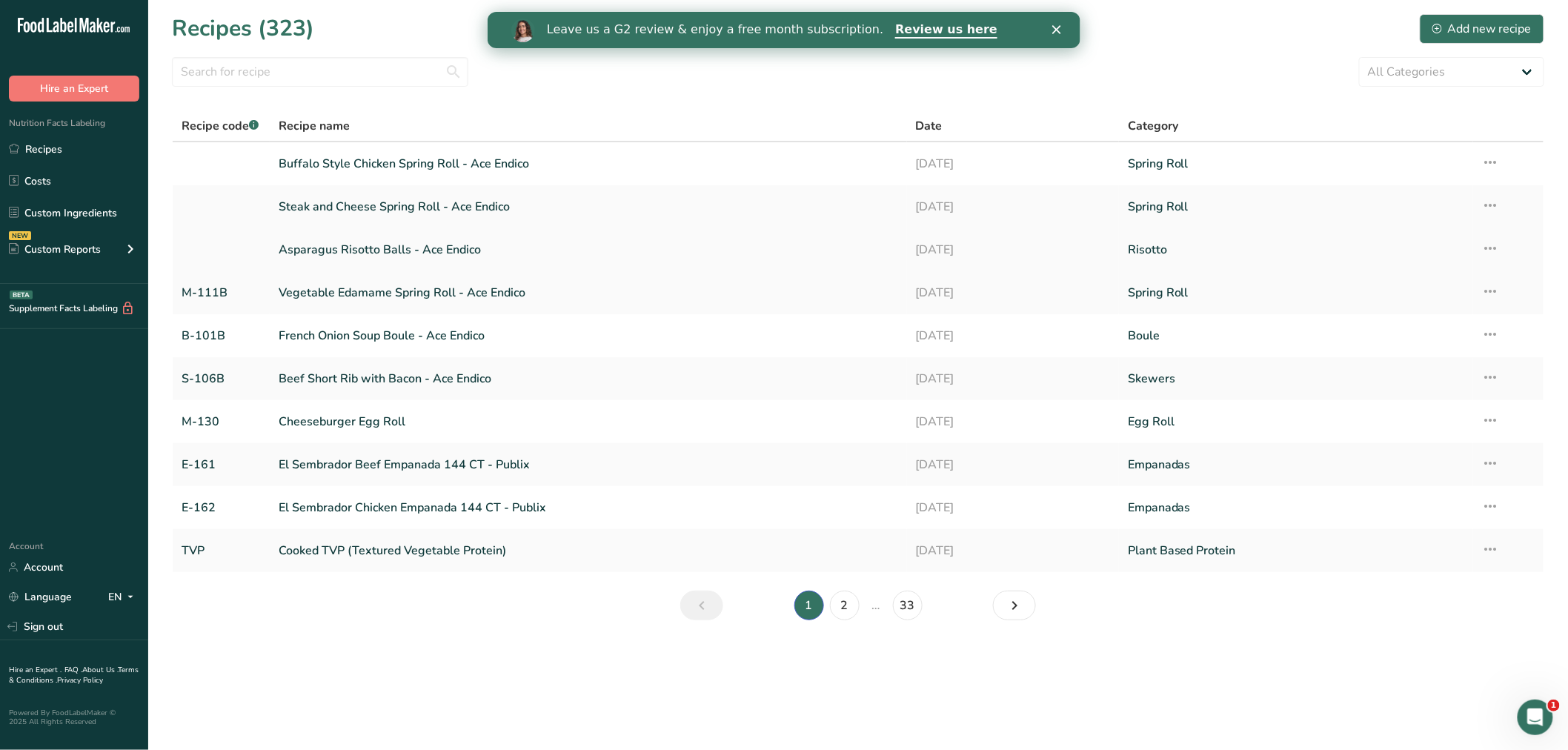
click at [409, 246] on link "Asparagus Risotto Balls - Ace Endico" at bounding box center [588, 250] width 620 height 31
